Goal: Obtain resource: Download file/media

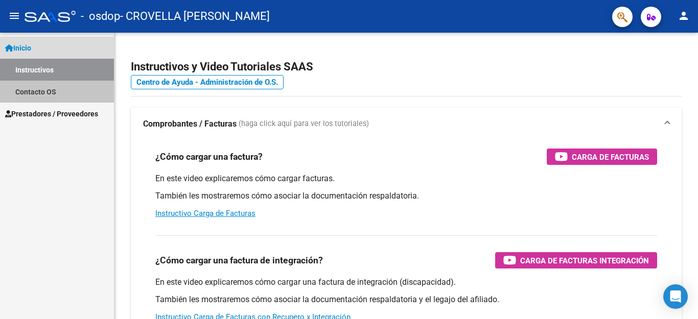
click at [43, 89] on link "Contacto OS" at bounding box center [57, 92] width 114 height 22
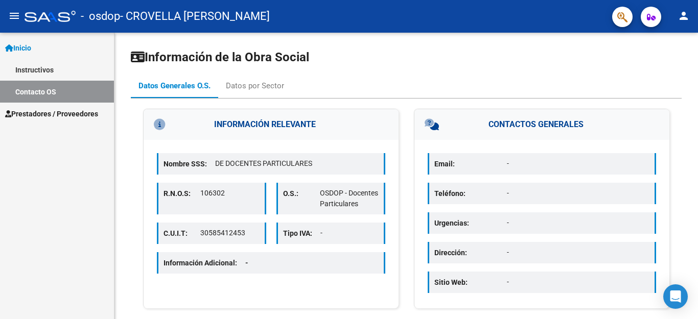
click at [47, 112] on span "Prestadores / Proveedores" at bounding box center [51, 113] width 93 height 11
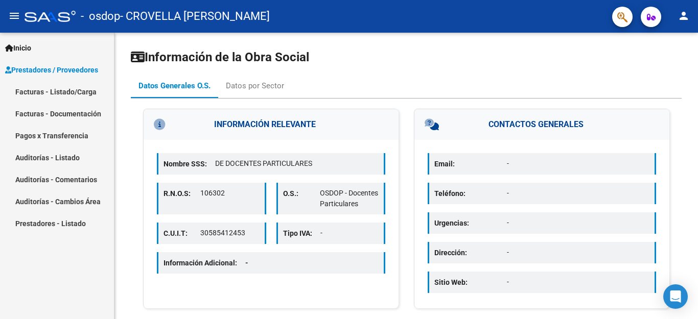
click at [47, 112] on link "Facturas - Documentación" at bounding box center [57, 114] width 114 height 22
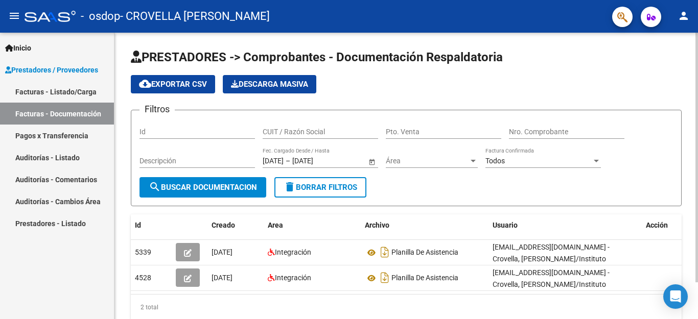
scroll to position [42, 0]
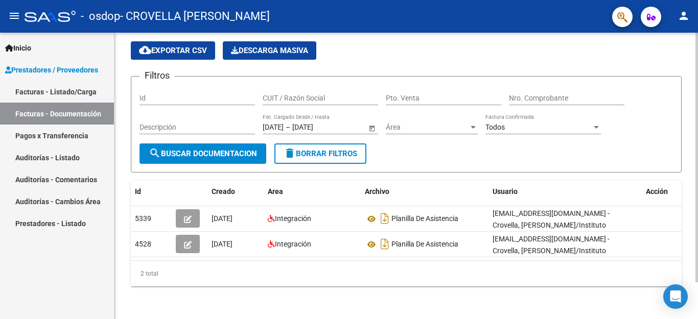
click at [698, 156] on div at bounding box center [696, 158] width 3 height 250
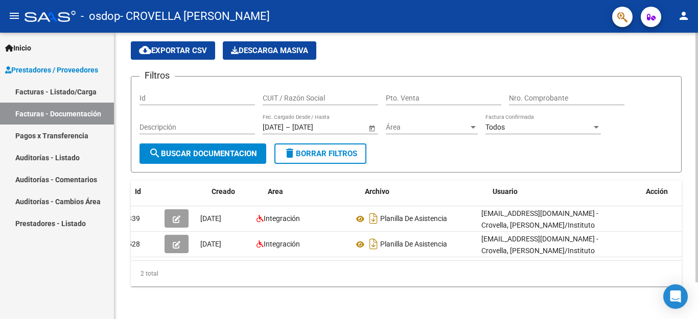
scroll to position [0, 0]
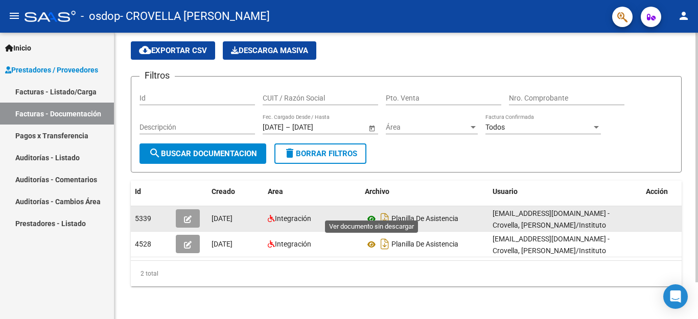
click at [373, 213] on icon at bounding box center [371, 219] width 13 height 12
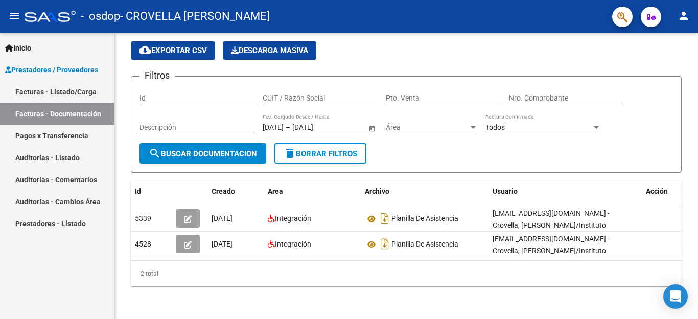
click at [62, 95] on link "Facturas - Listado/Carga" at bounding box center [57, 92] width 114 height 22
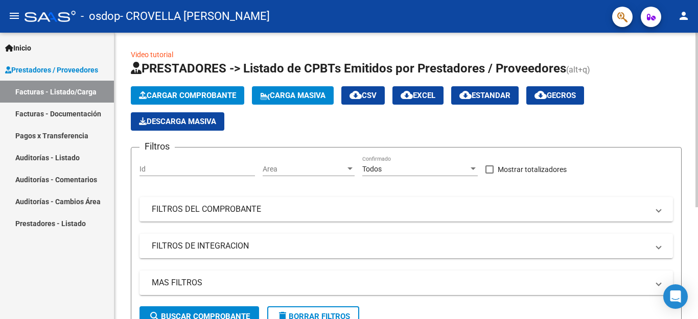
click at [698, 207] on div at bounding box center [696, 120] width 3 height 175
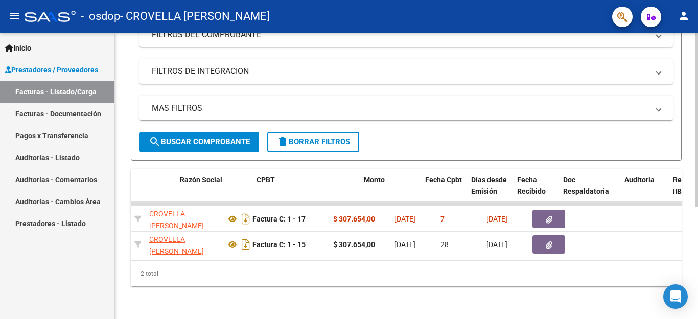
scroll to position [0, 238]
